Goal: Find specific page/section: Find specific page/section

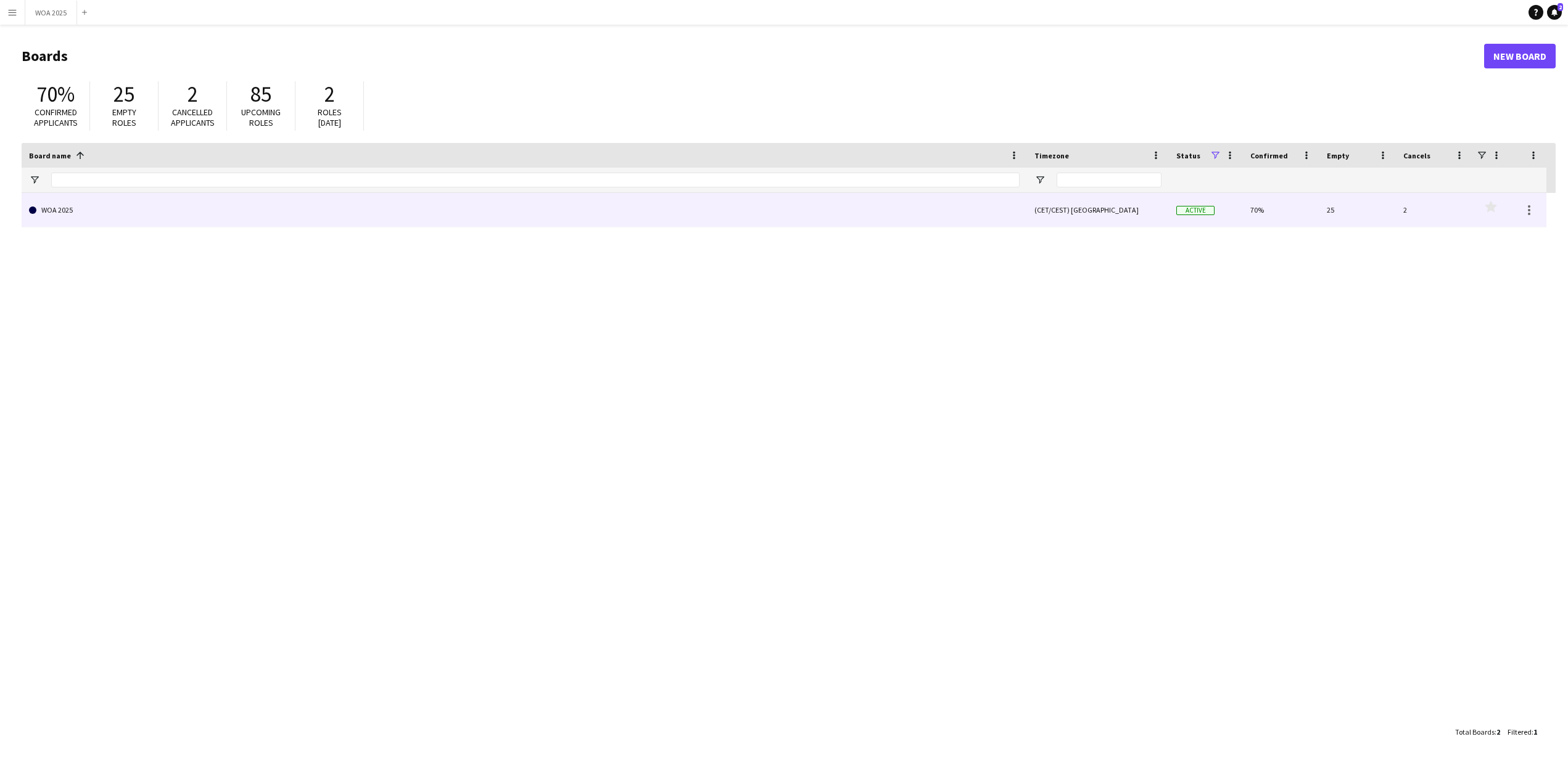
click at [53, 214] on link "WOA 2025" at bounding box center [524, 210] width 991 height 34
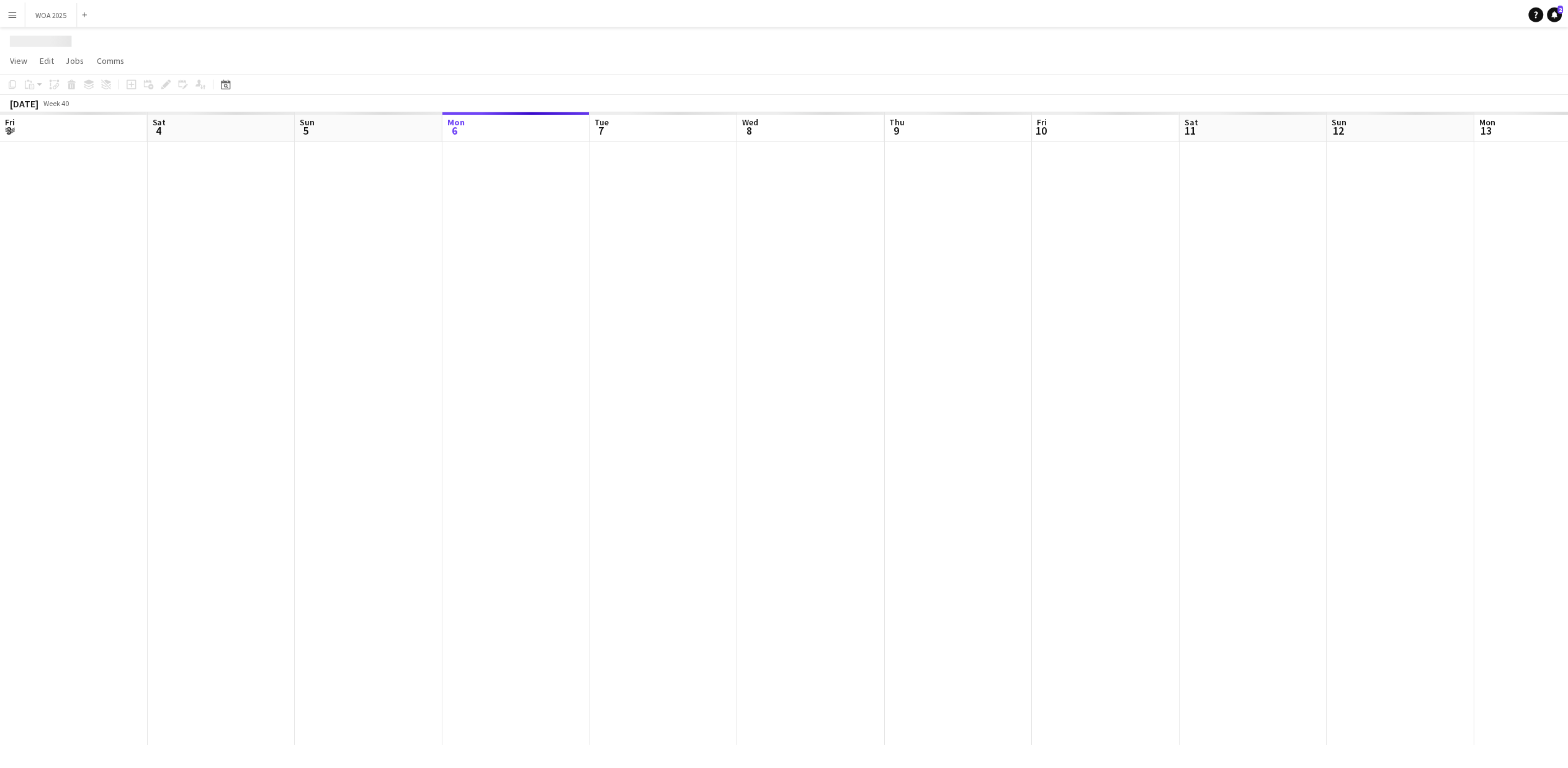
scroll to position [0, 297]
